Goal: Find specific fact

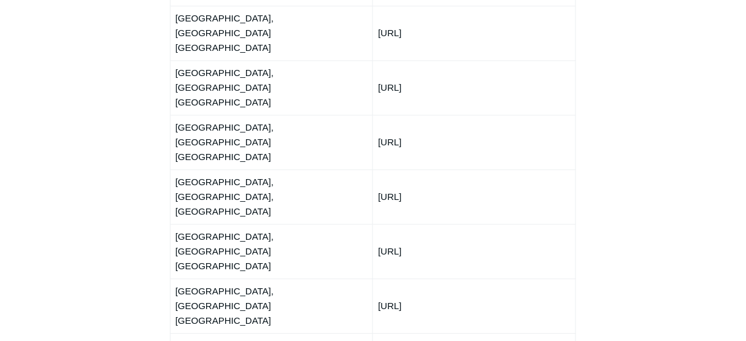
scroll to position [1797, 0]
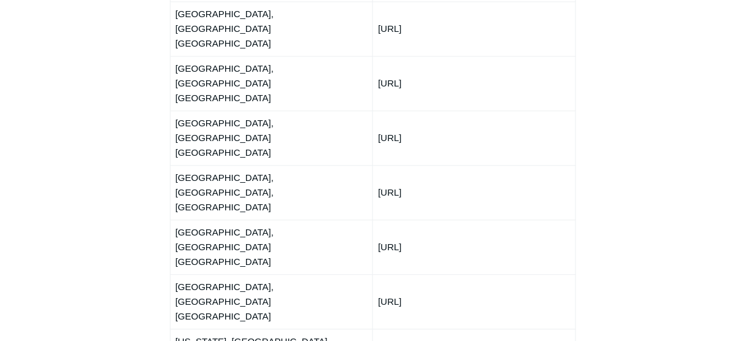
copy tbody "[URL]"
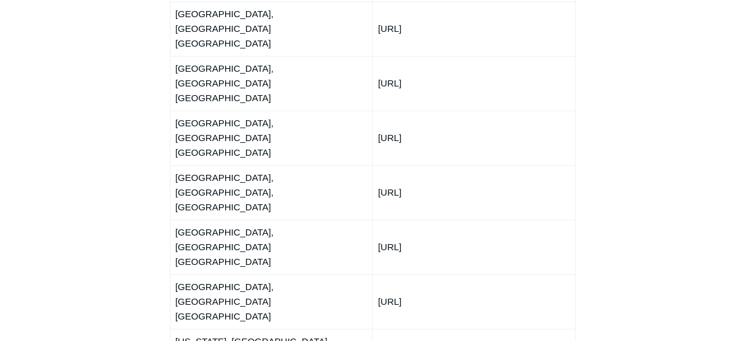
copy tbody "[URL]"
